Goal: Find specific page/section: Find specific page/section

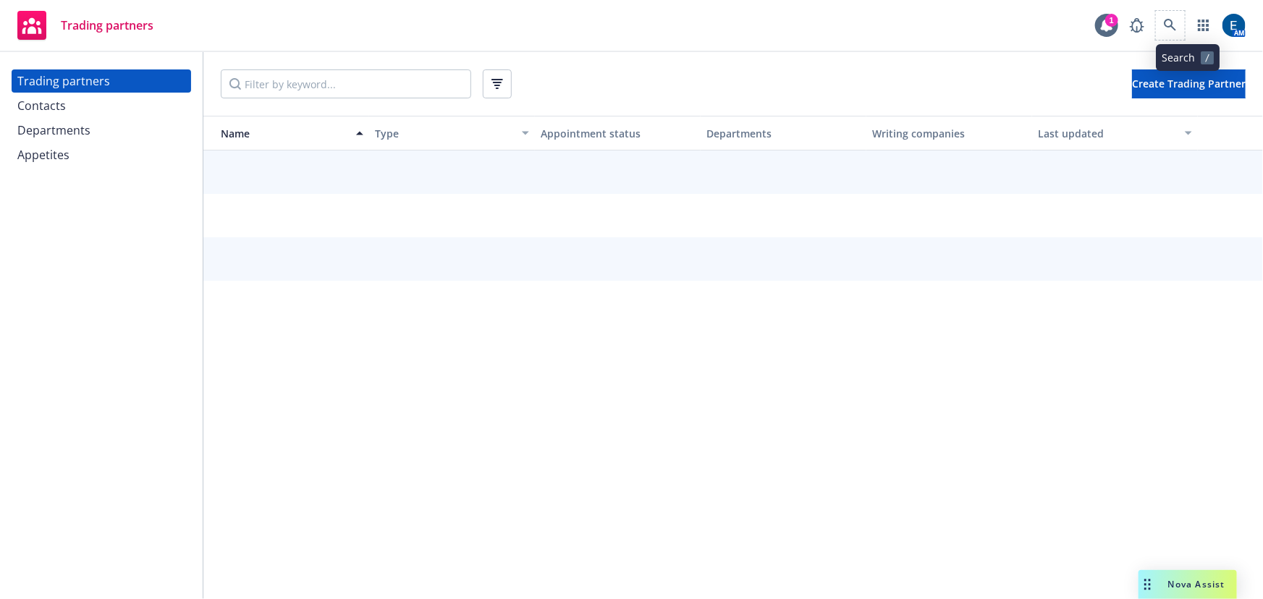
click at [1185, 26] on span at bounding box center [1170, 25] width 29 height 29
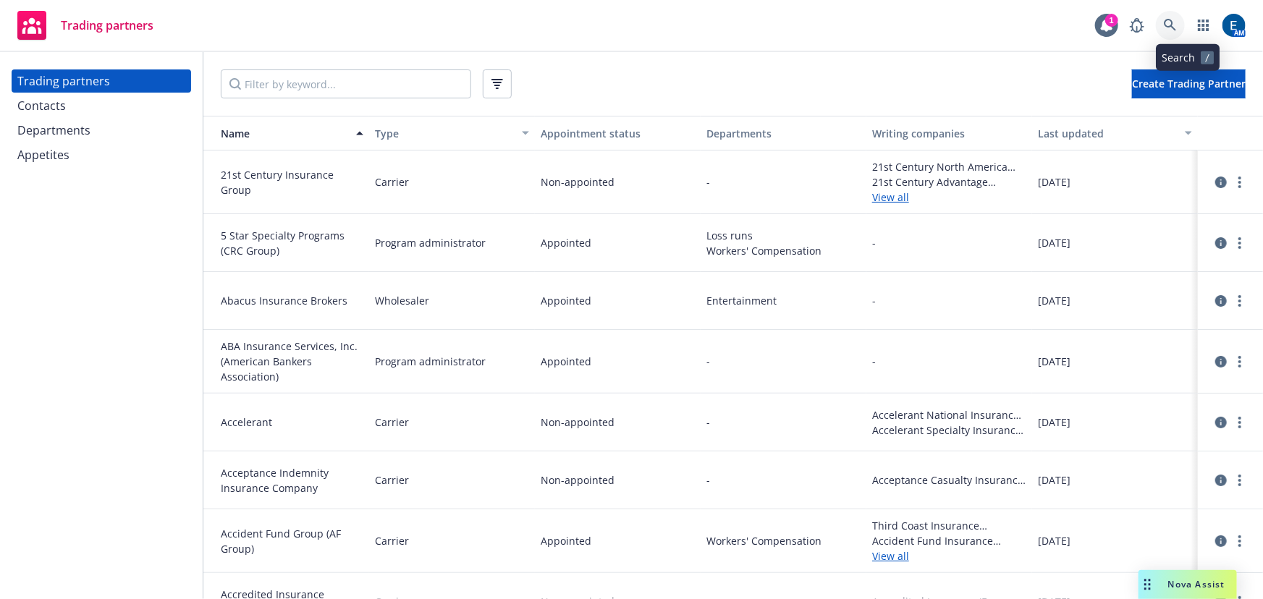
click at [1177, 26] on icon at bounding box center [1170, 25] width 13 height 13
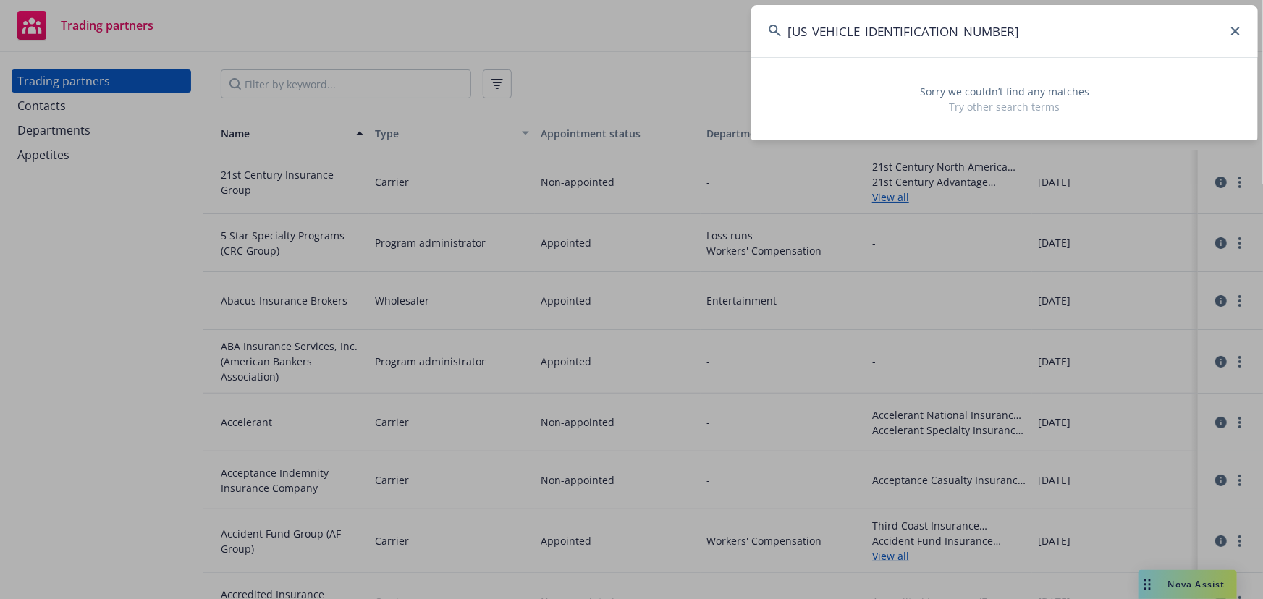
type input "1ABPCA05132587403"
drag, startPoint x: 948, startPoint y: 35, endPoint x: 750, endPoint y: 33, distance: 198.3
click at [750, 33] on div "1ABPCA05132587403 Sorry we couldn’t find any matches Try other search terms" at bounding box center [631, 299] width 1263 height 599
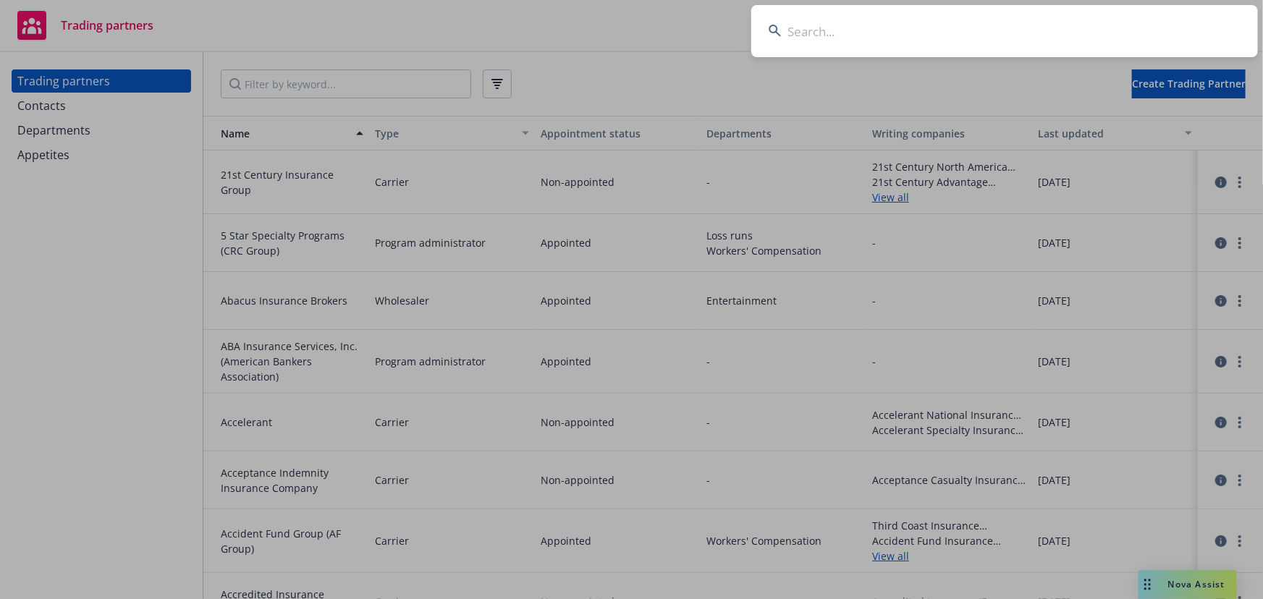
paste input "COOL CITY AIR CONDITIONING LLC"
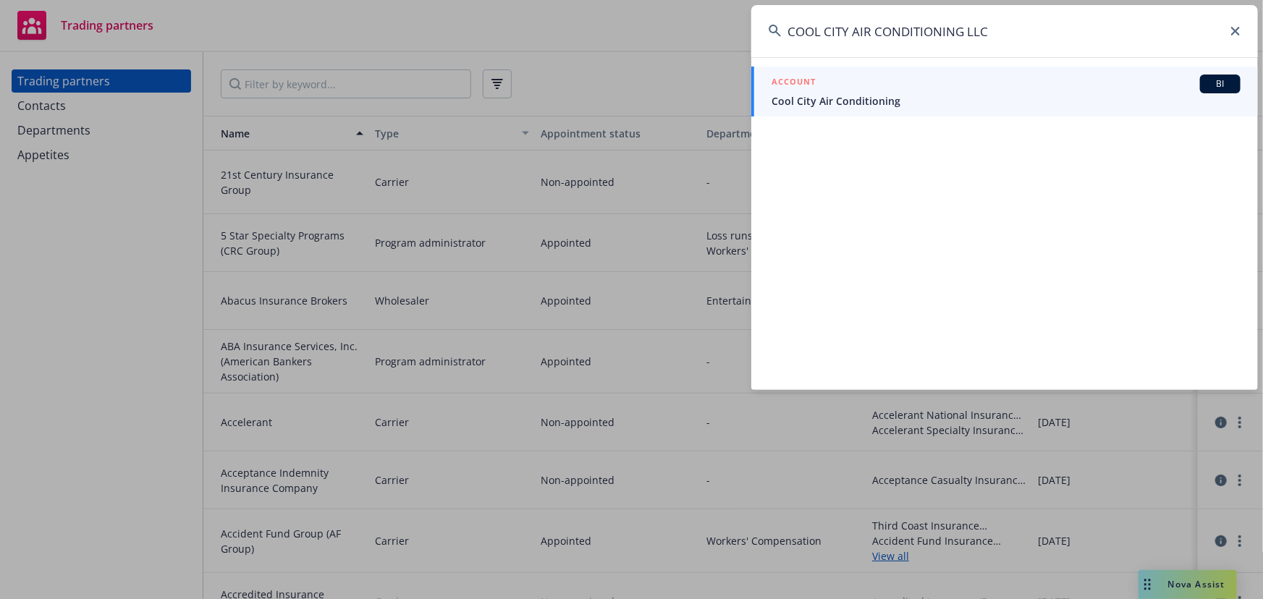
type input "COOL CITY AIR CONDITIONING LLC"
click at [889, 101] on span "Cool City Air Conditioning" at bounding box center [1005, 100] width 469 height 15
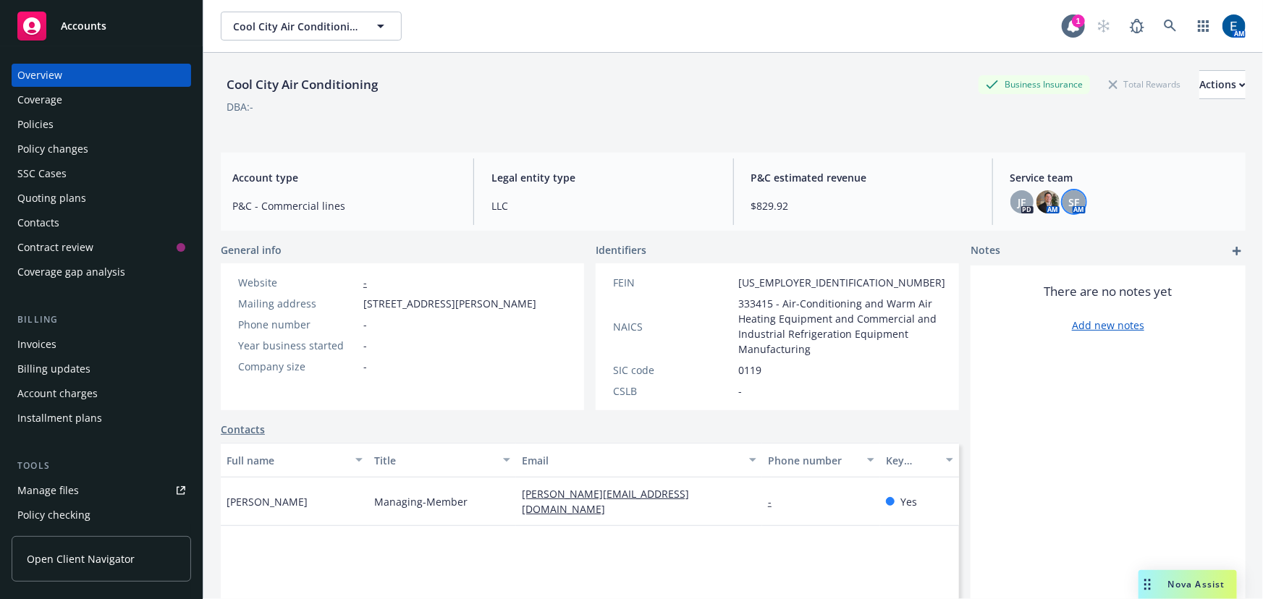
click at [1068, 196] on span "SF" at bounding box center [1073, 202] width 11 height 15
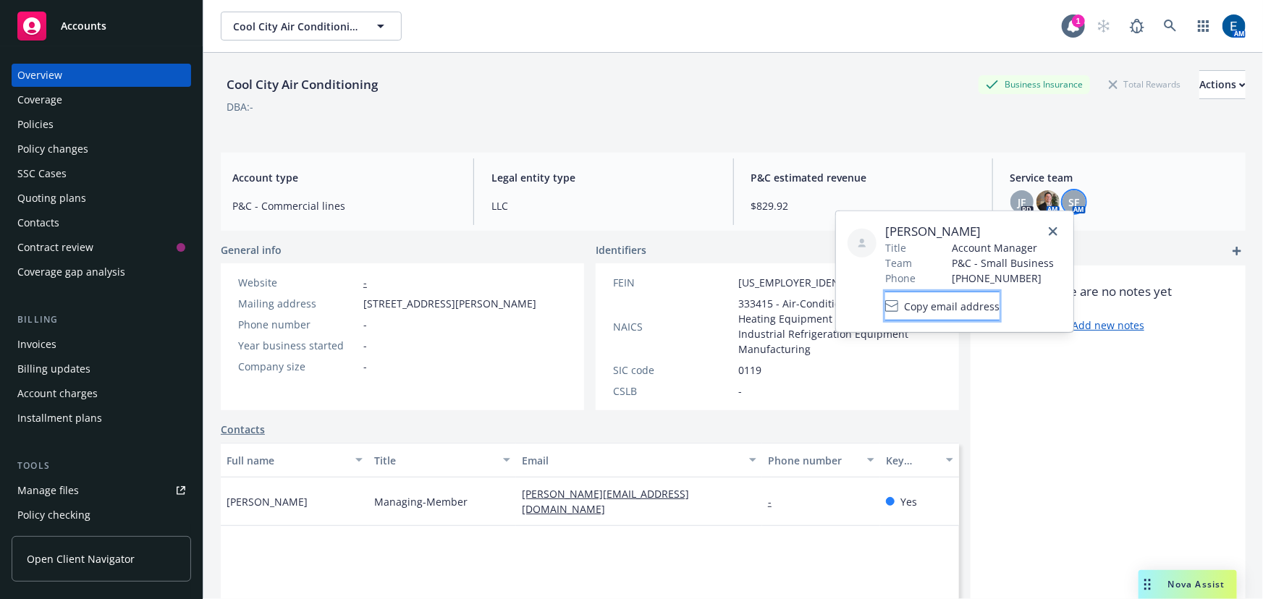
click at [955, 298] on span "Copy email address" at bounding box center [952, 305] width 96 height 15
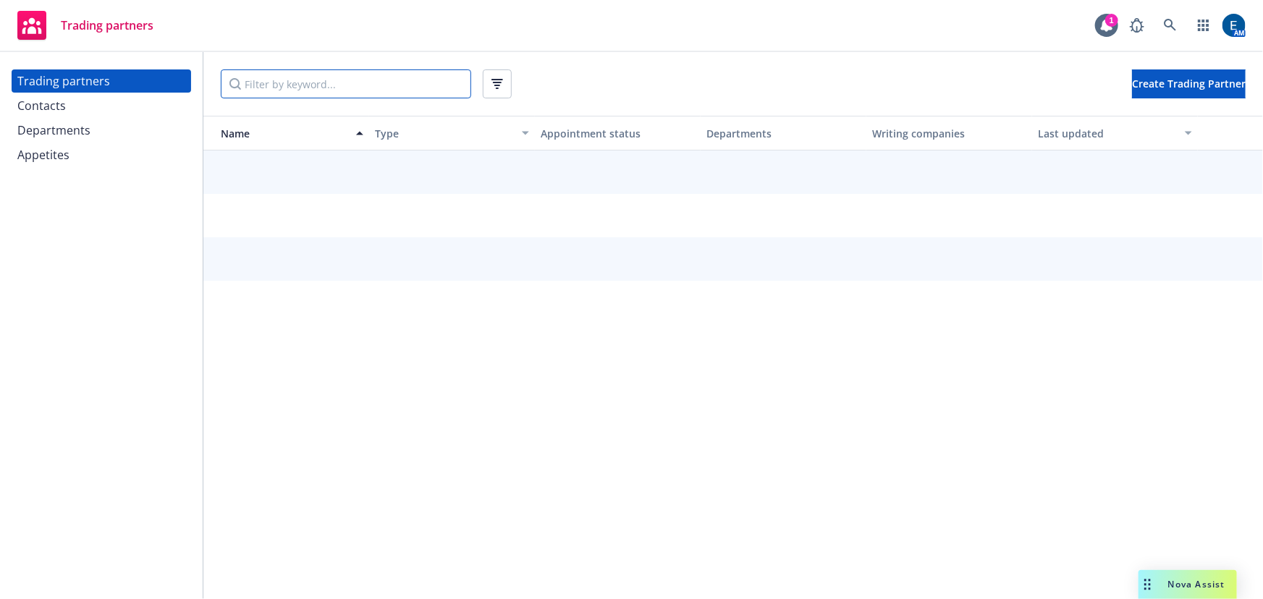
click at [240, 82] on input "Filter by keyword..." at bounding box center [346, 83] width 250 height 29
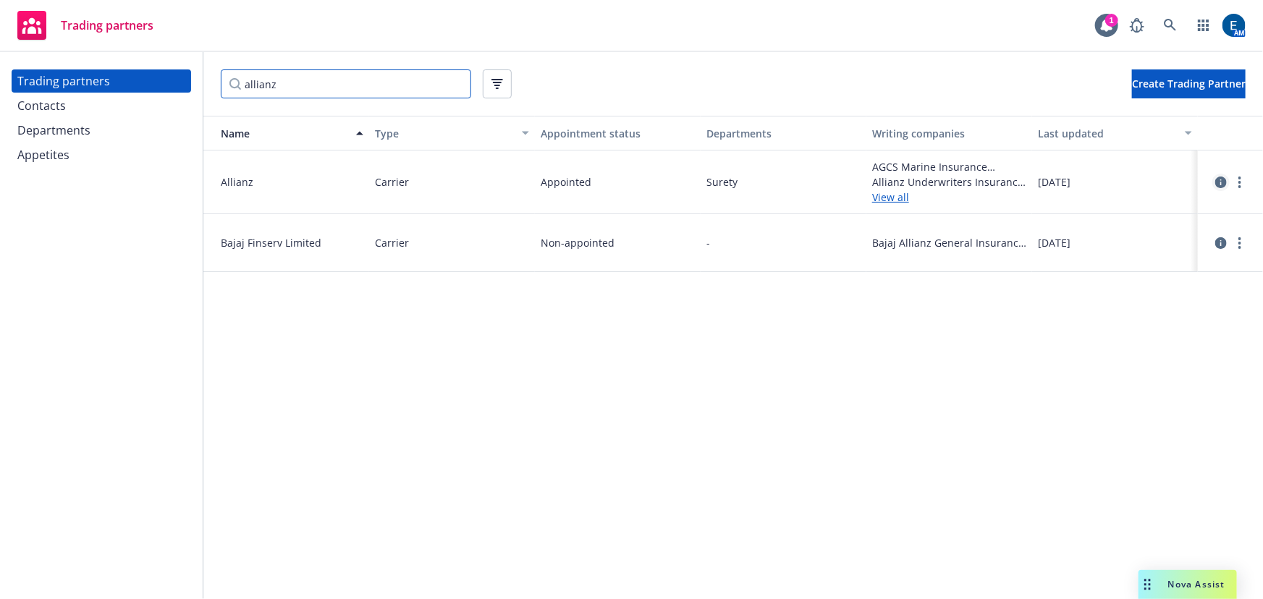
type input "allianz"
click at [1215, 177] on icon "circleInformation" at bounding box center [1221, 183] width 12 height 12
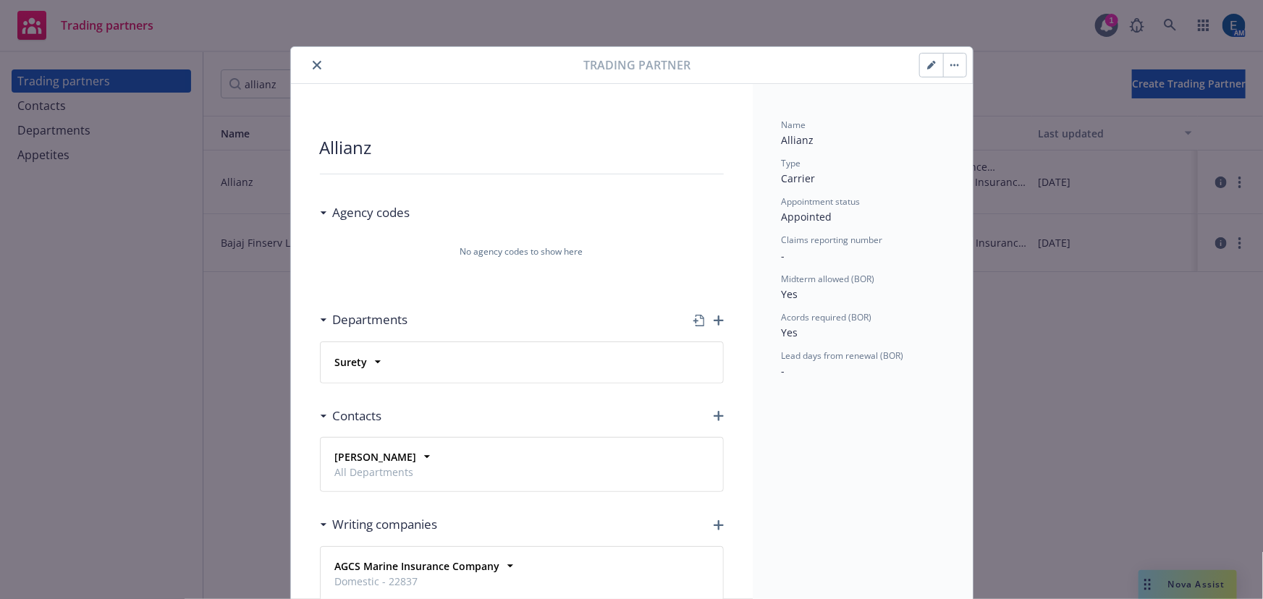
click at [313, 63] on icon "close" at bounding box center [317, 65] width 9 height 9
